Goal: Check status

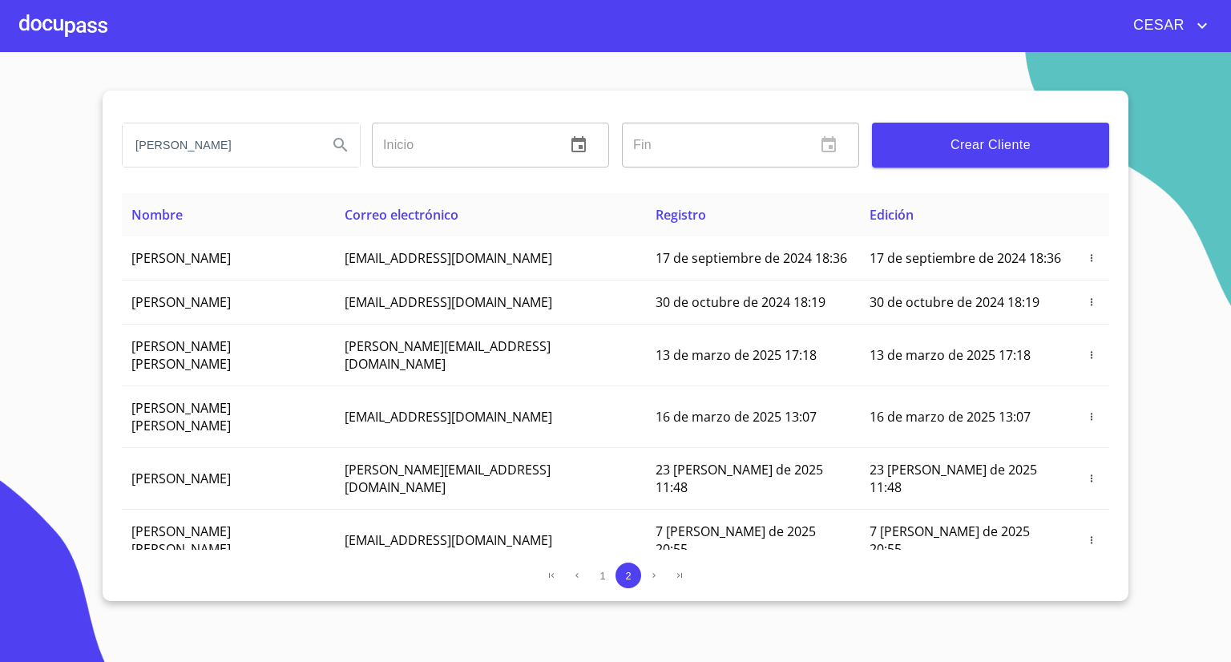
click at [49, 62] on section "[PERSON_NAME] ​ Fin ​ Crear Cliente Nombre Correo electrónico Registro Edición …" at bounding box center [615, 357] width 1231 height 610
click at [62, 22] on div at bounding box center [63, 25] width 88 height 51
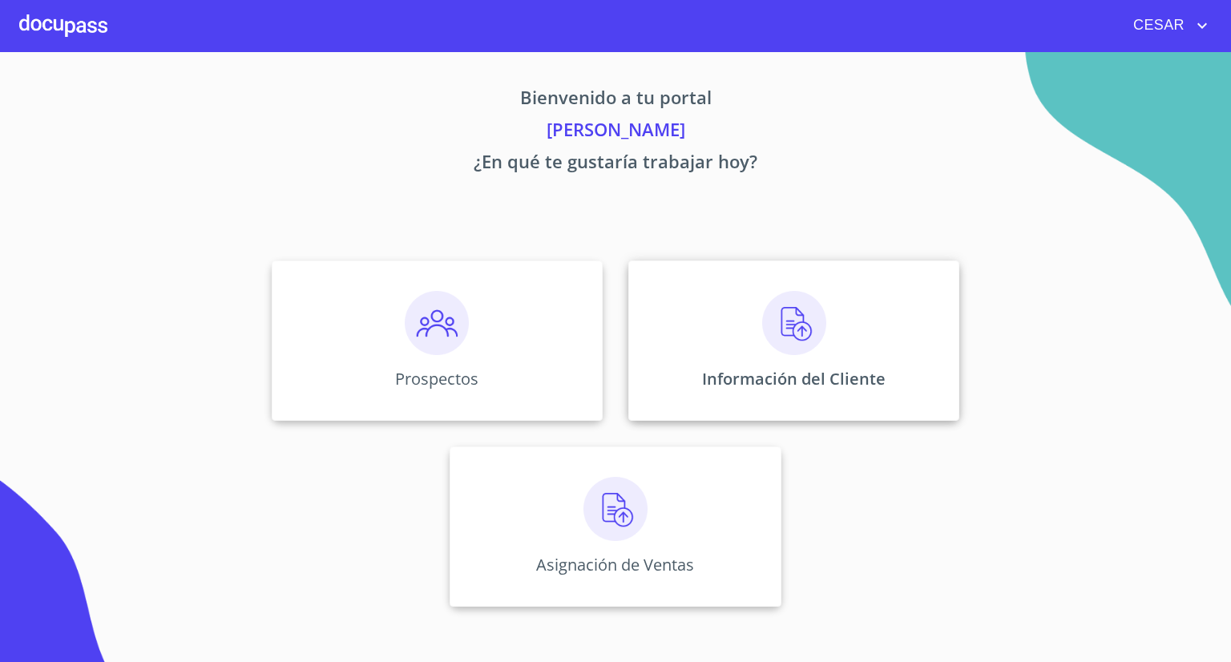
click at [770, 308] on img at bounding box center [794, 323] width 64 height 64
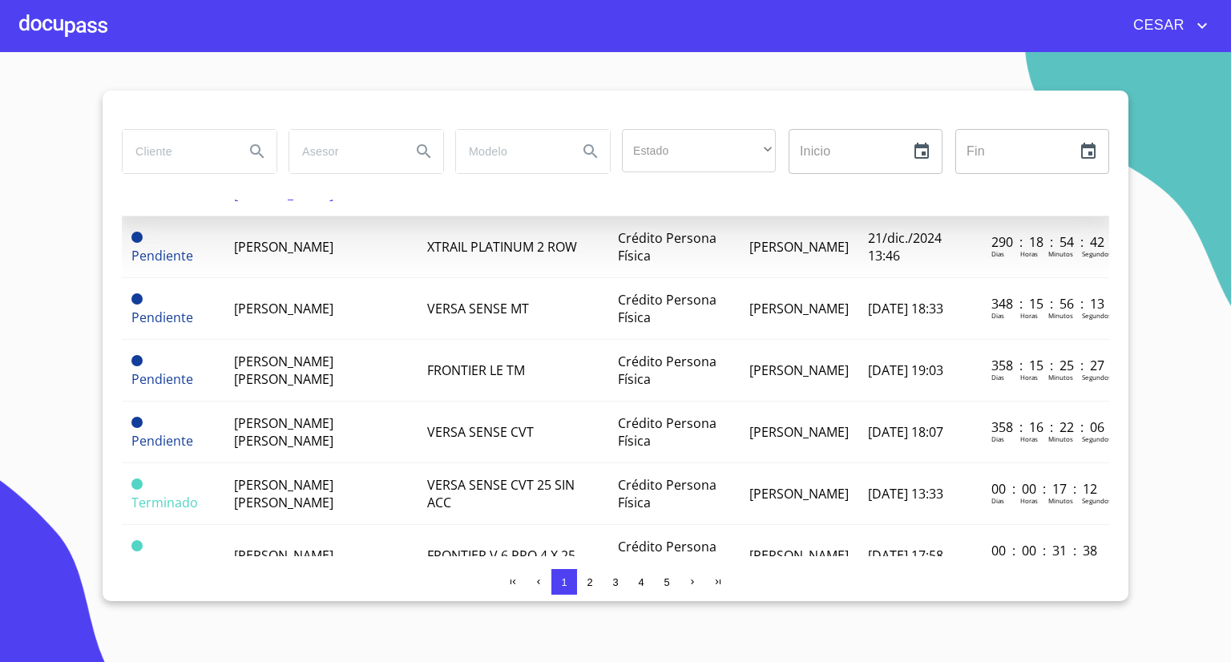
scroll to position [240, 0]
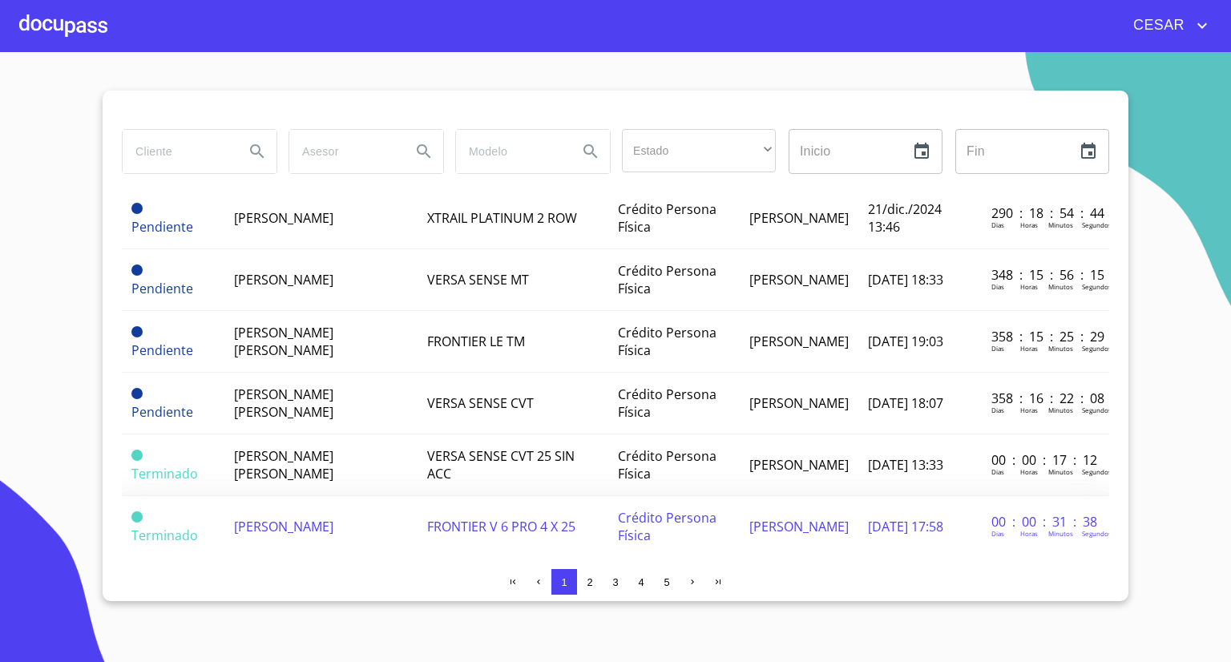
click at [301, 520] on span "[PERSON_NAME]" at bounding box center [283, 527] width 99 height 18
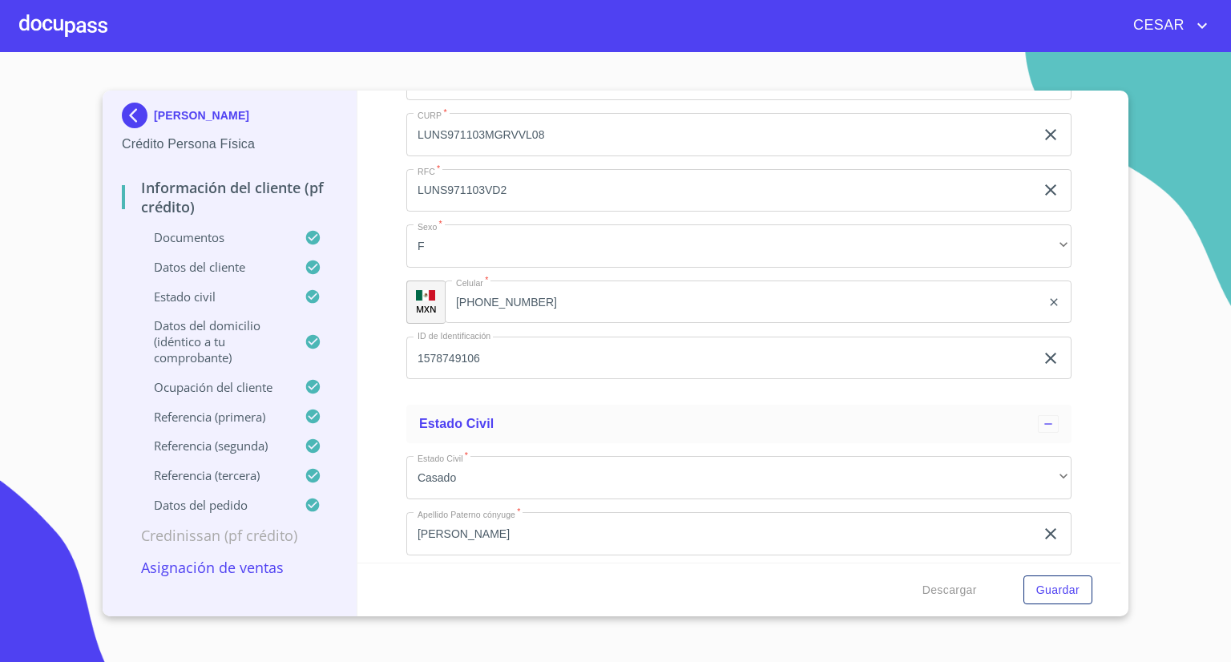
scroll to position [5143, 0]
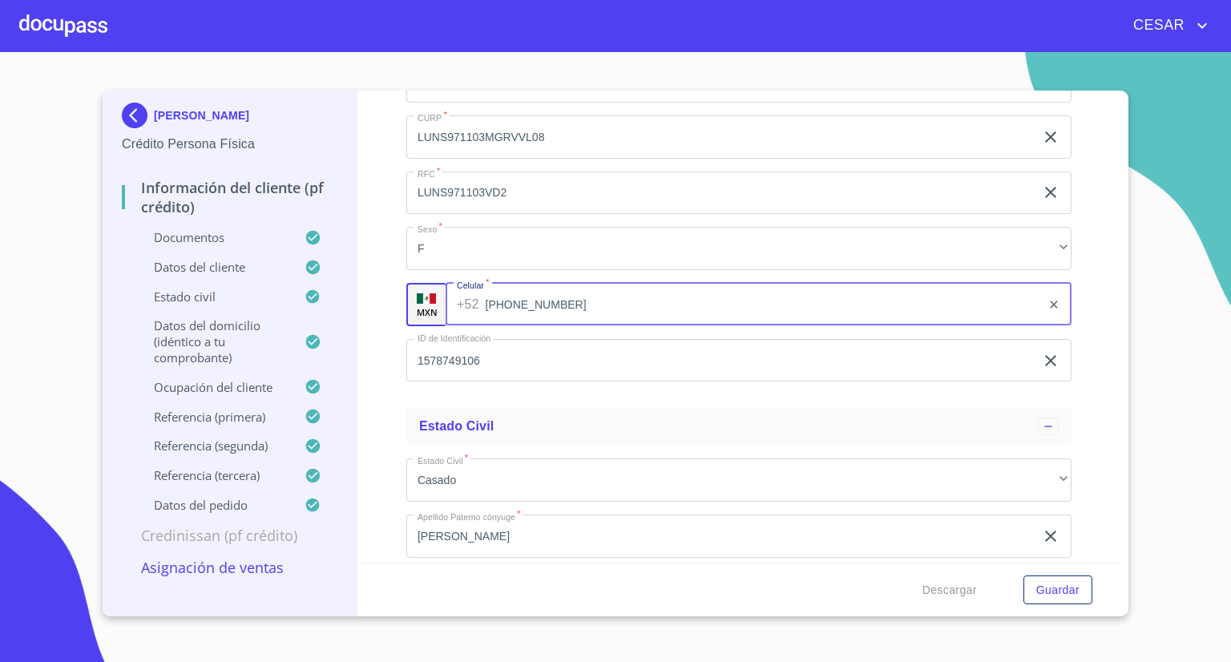
drag, startPoint x: 477, startPoint y: 297, endPoint x: 529, endPoint y: 299, distance: 52.1
click at [529, 299] on input "[PHONE_NUMBER]" at bounding box center [762, 304] width 555 height 43
drag, startPoint x: 504, startPoint y: 296, endPoint x: 586, endPoint y: 293, distance: 82.6
click at [586, 293] on input "[PHONE_NUMBER]" at bounding box center [762, 304] width 555 height 43
